Goal: Transaction & Acquisition: Purchase product/service

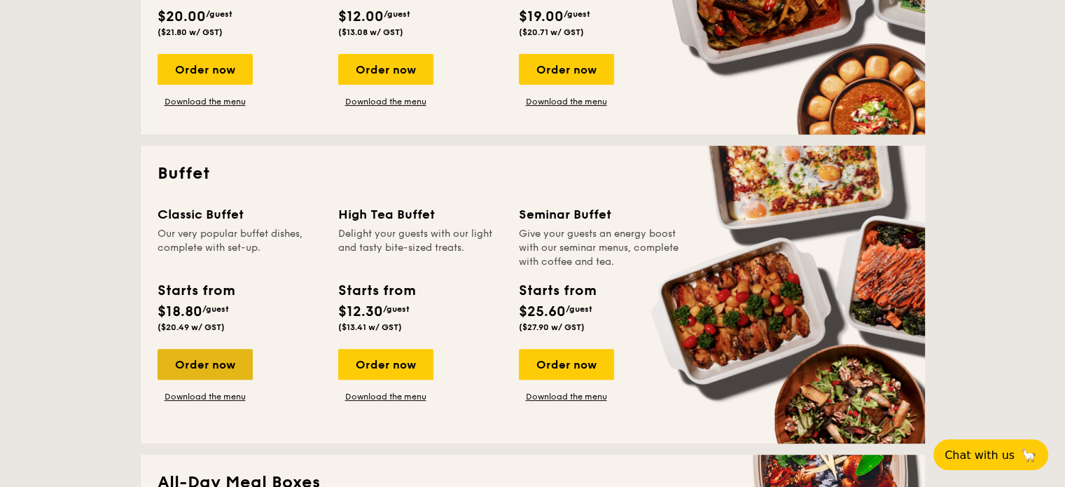
scroll to position [490, 0]
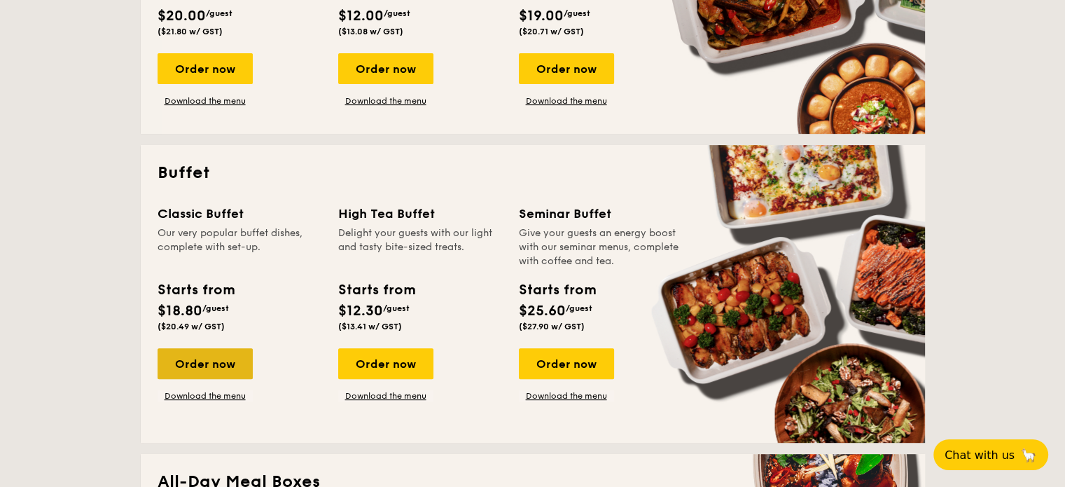
click at [209, 366] on div "Order now" at bounding box center [205, 363] width 95 height 31
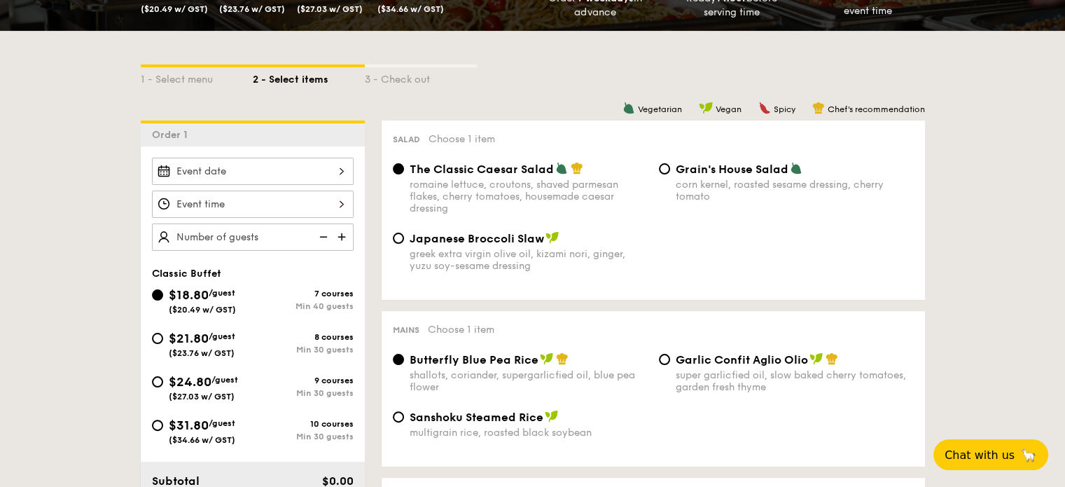
scroll to position [280, 0]
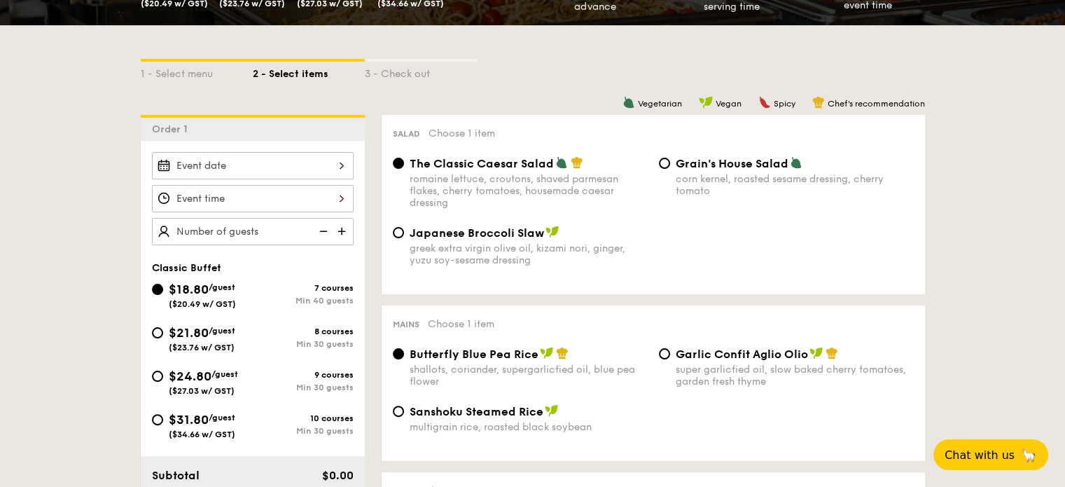
click at [547, 228] on img at bounding box center [552, 231] width 14 height 13
click at [404, 228] on input "Japanese Broccoli Slaw greek extra virgin olive oil, kizami [PERSON_NAME], yuzu…" at bounding box center [398, 232] width 11 height 11
radio input "true"
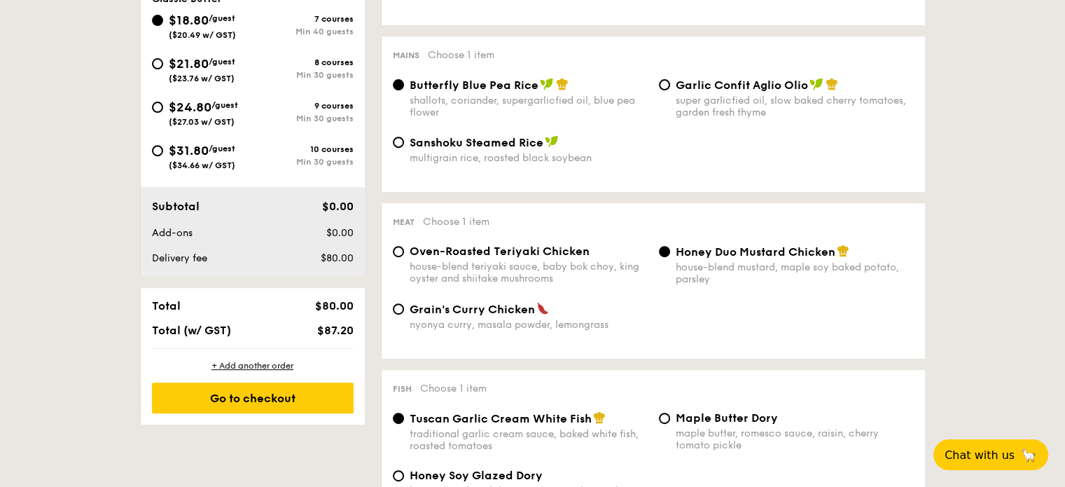
scroll to position [630, 0]
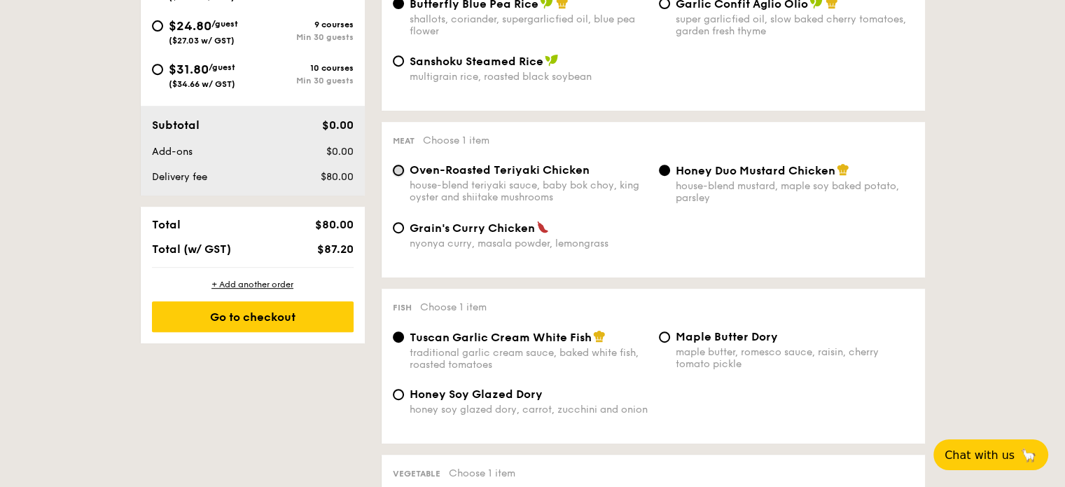
click at [398, 176] on input "Oven-Roasted Teriyaki Chicken house-blend teriyaki sauce, baby bok choy, king o…" at bounding box center [398, 170] width 11 height 11
radio input "true"
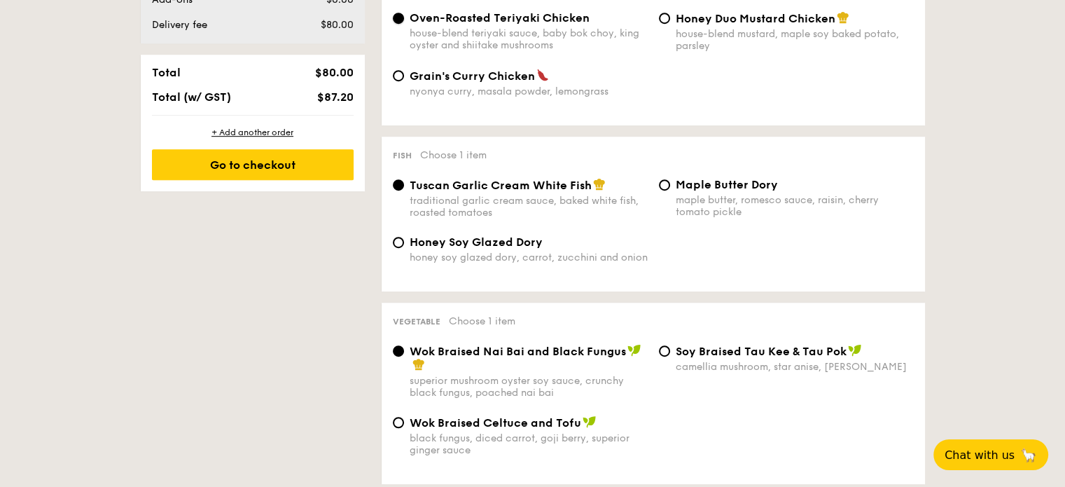
scroll to position [840, 0]
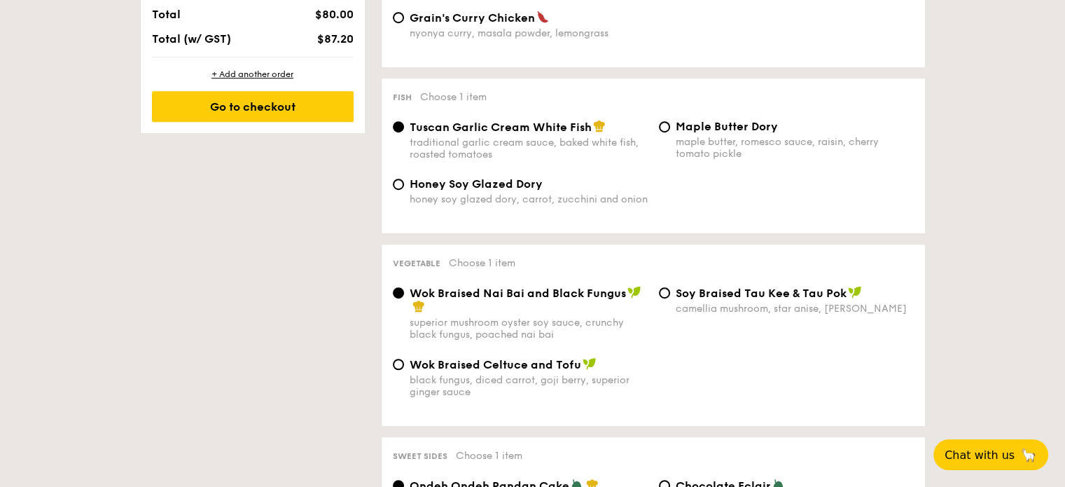
click at [414, 311] on img at bounding box center [418, 306] width 13 height 13
click at [404, 298] on input "Wok Braised Nai Bai and Black Fungus superior mushroom oyster soy sauce, crunch…" at bounding box center [398, 292] width 11 height 11
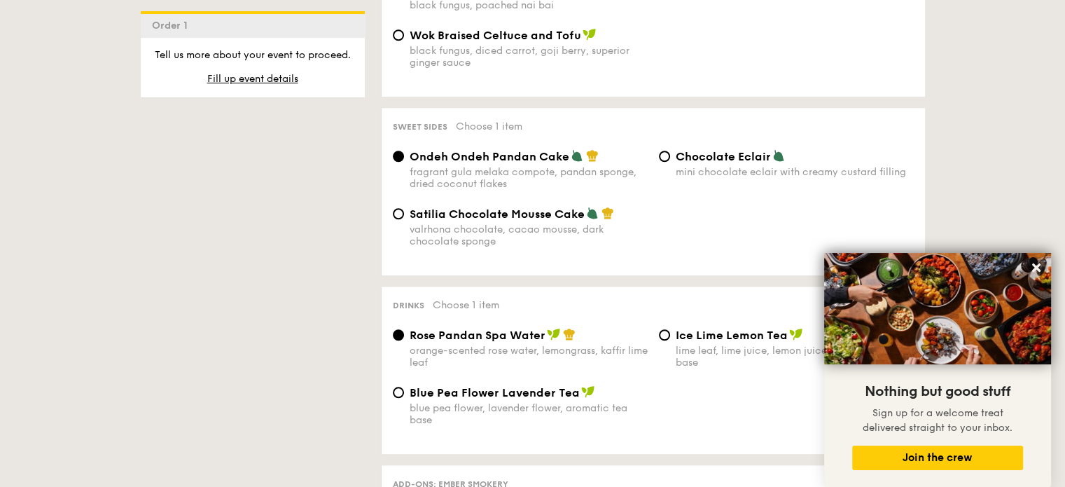
scroll to position [1190, 0]
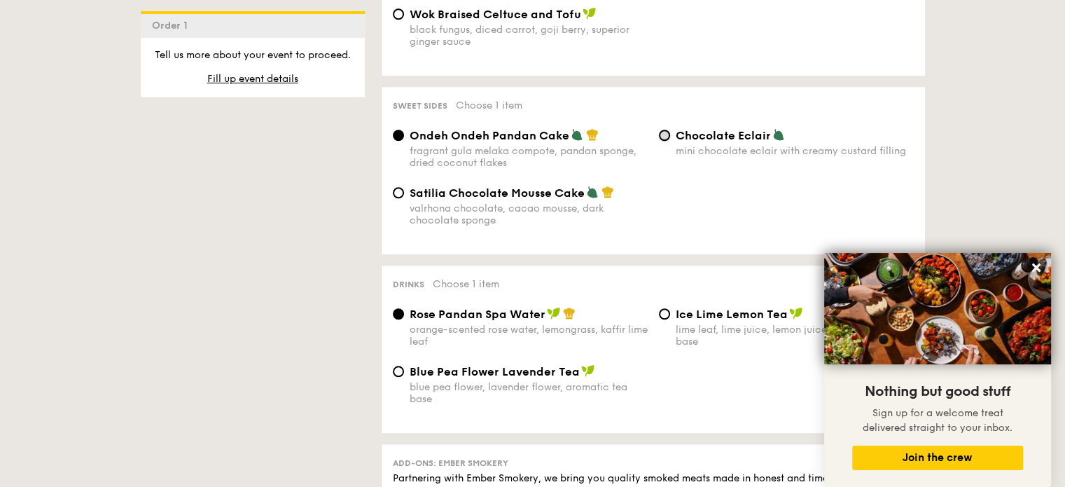
click at [661, 140] on input "Chocolate Eclair mini chocolate eclair with creamy custard filling" at bounding box center [664, 135] width 11 height 11
radio input "true"
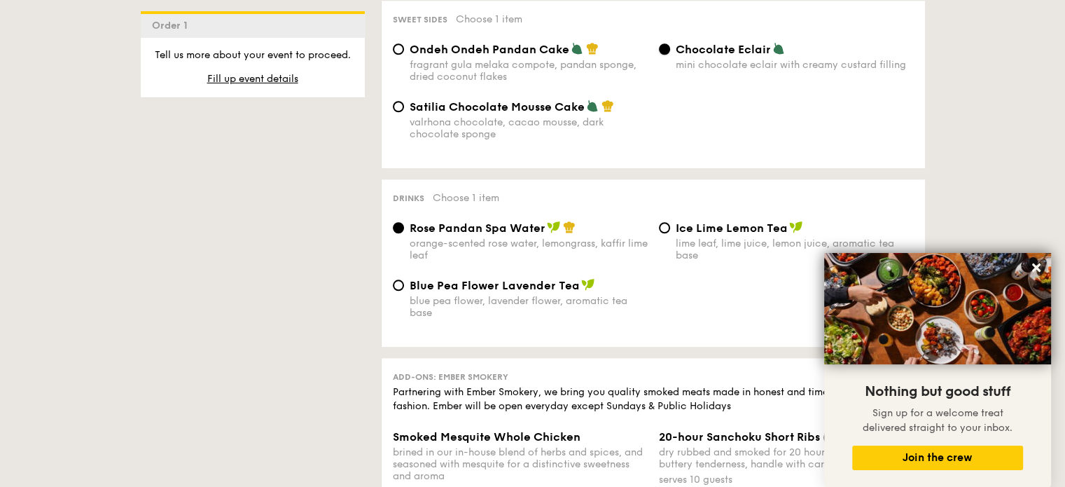
scroll to position [1260, 0]
